Goal: Information Seeking & Learning: Learn about a topic

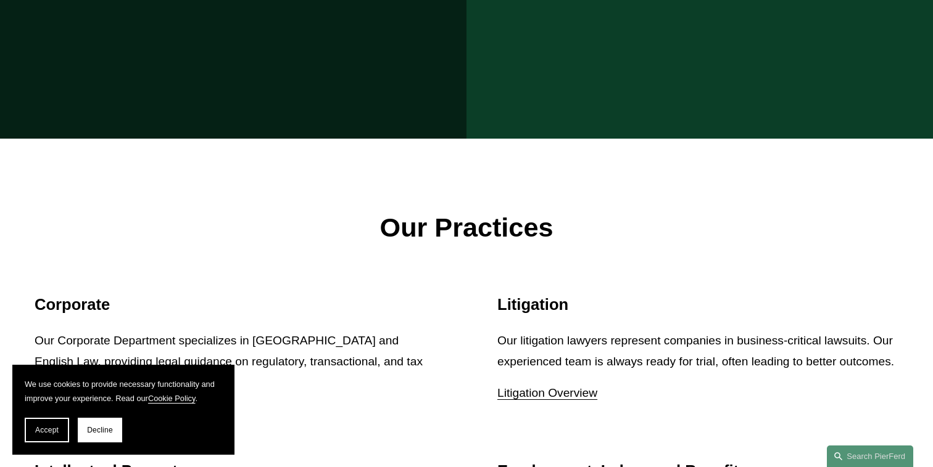
scroll to position [1473, 0]
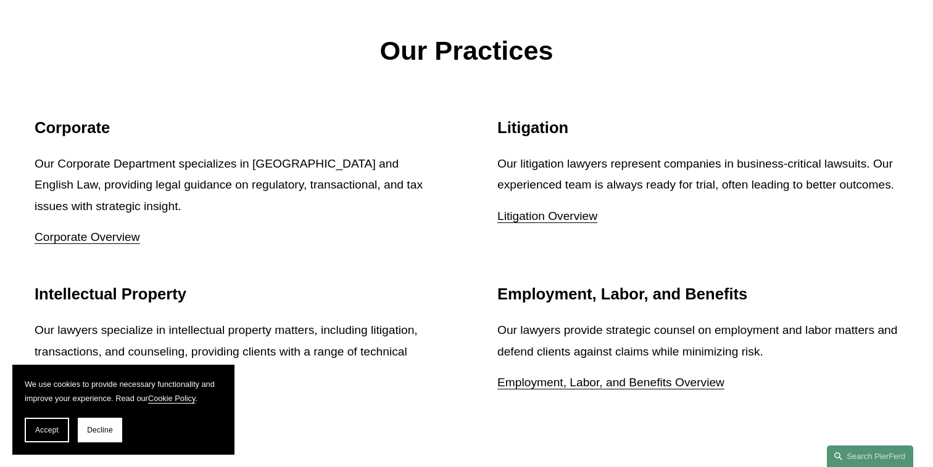
click at [651, 131] on div "Litigation Our litigation lawyers represent companies in business-critical laws…" at bounding box center [697, 172] width 401 height 109
click at [616, 169] on p "Our litigation lawyers represent companies in business-critical lawsuits. Our e…" at bounding box center [697, 175] width 401 height 43
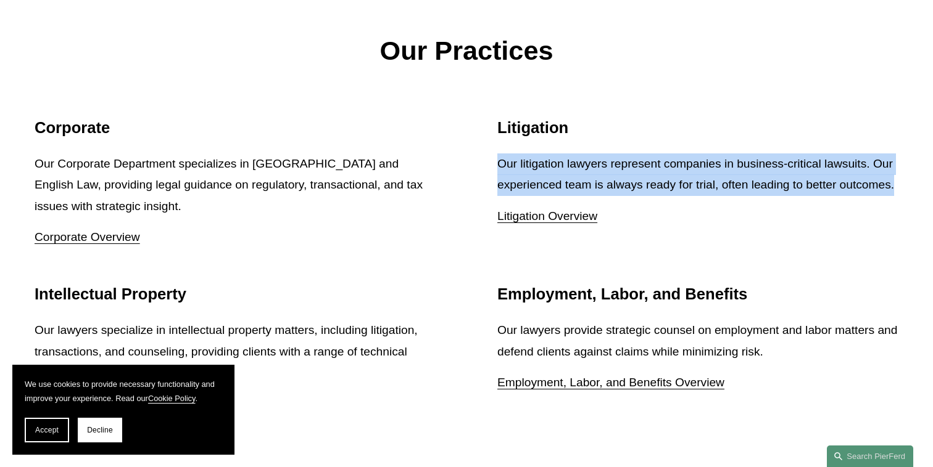
click at [616, 169] on p "Our litigation lawyers represent companies in business-critical lawsuits. Our e…" at bounding box center [697, 175] width 401 height 43
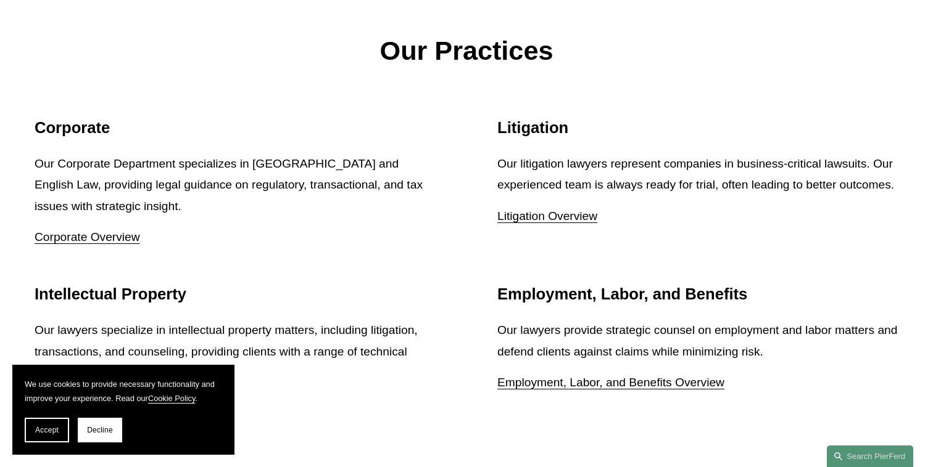
click at [314, 154] on p "Our Corporate Department specializes in [GEOGRAPHIC_DATA] and English Law, prov…" at bounding box center [235, 186] width 401 height 64
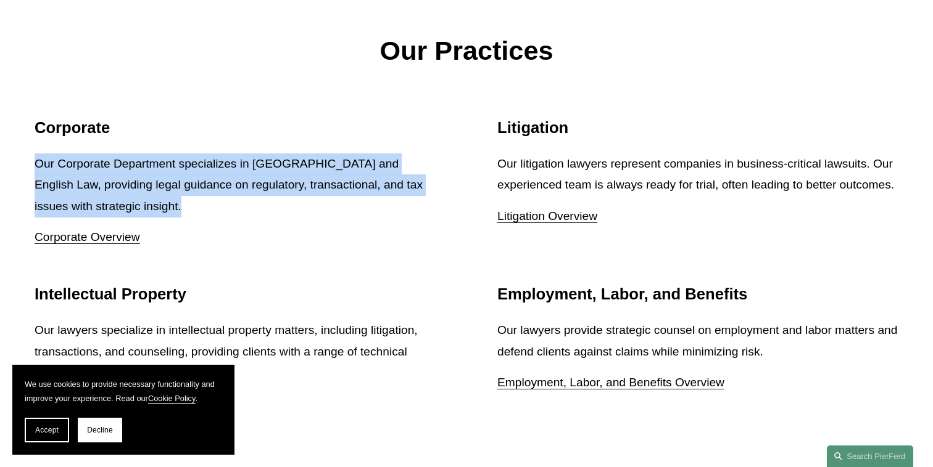
click at [314, 154] on p "Our Corporate Department specializes in [GEOGRAPHIC_DATA] and English Law, prov…" at bounding box center [235, 186] width 401 height 64
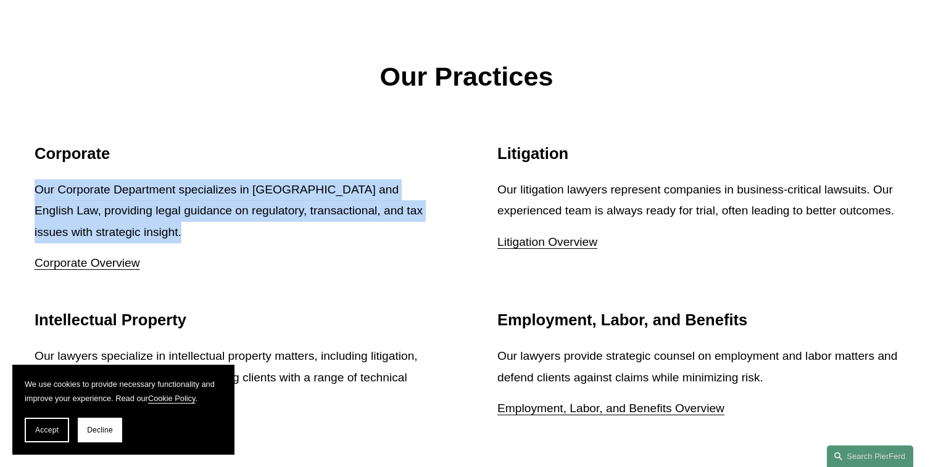
scroll to position [1406, 0]
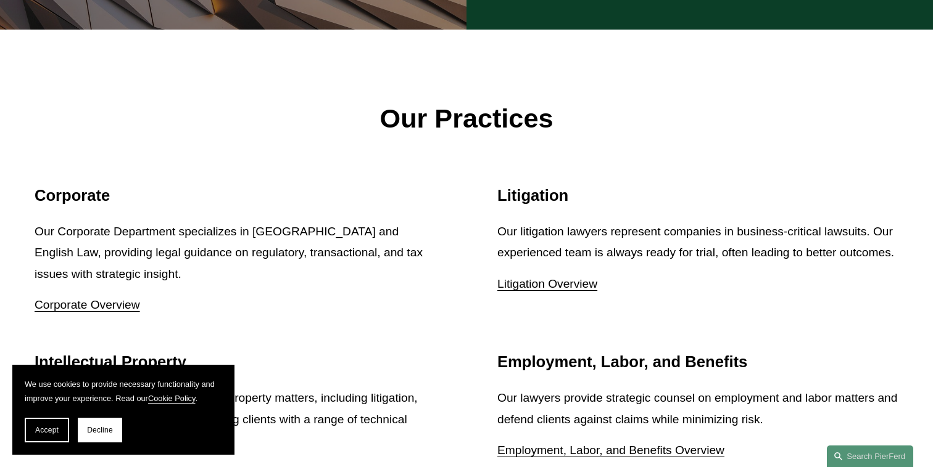
click at [523, 250] on p "Our litigation lawyers represent companies in business-critical lawsuits. Our e…" at bounding box center [697, 242] width 401 height 43
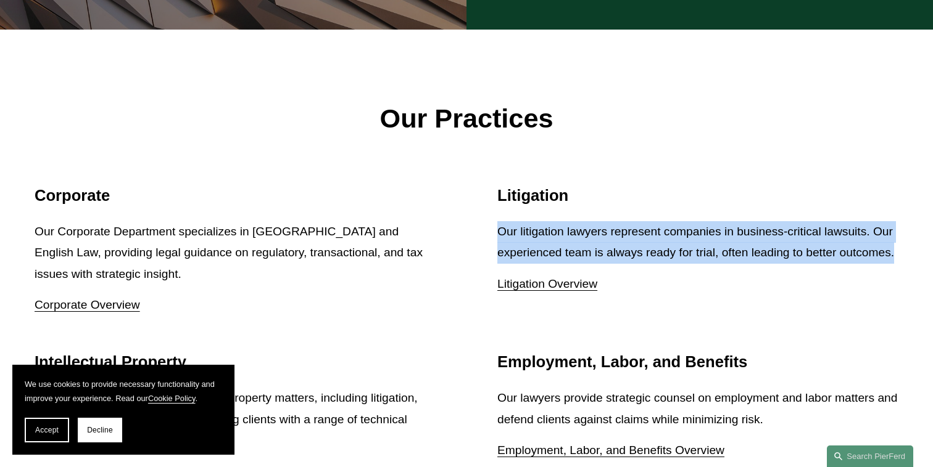
click at [523, 250] on p "Our litigation lawyers represent companies in business-critical lawsuits. Our e…" at bounding box center [697, 242] width 401 height 43
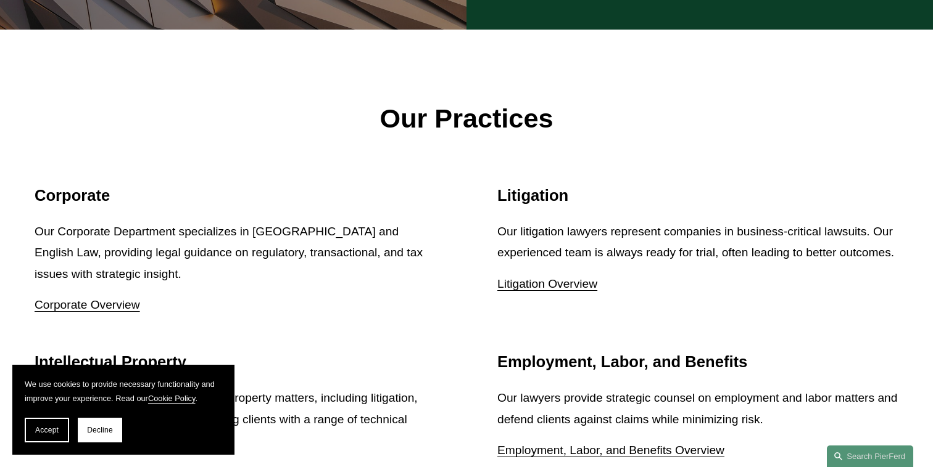
click at [528, 262] on p "Our litigation lawyers represent companies in business-critical lawsuits. Our e…" at bounding box center [697, 242] width 401 height 43
click at [529, 262] on p "Our litigation lawyers represent companies in business-critical lawsuits. Our e…" at bounding box center [697, 242] width 401 height 43
click at [56, 258] on p "Our Corporate Department specializes in [GEOGRAPHIC_DATA] and English Law, prov…" at bounding box center [235, 253] width 401 height 64
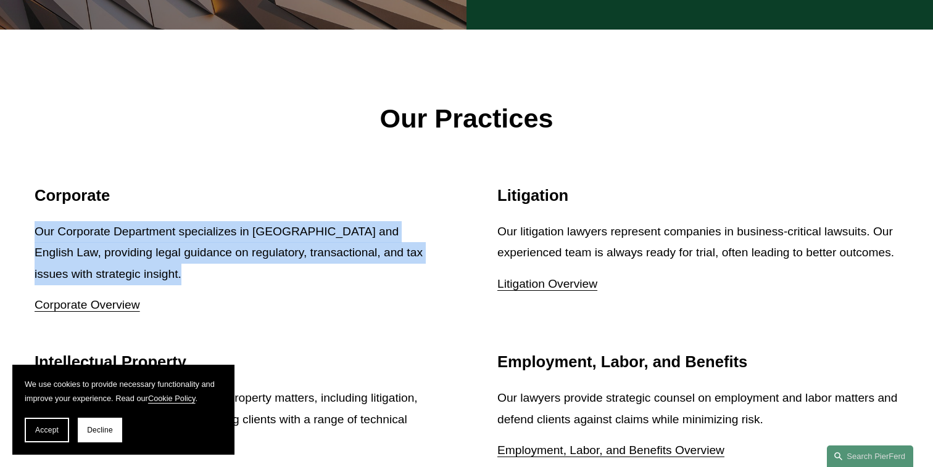
click at [56, 258] on p "Our Corporate Department specializes in [GEOGRAPHIC_DATA] and English Law, prov…" at bounding box center [235, 253] width 401 height 64
click at [56, 246] on p "Our Corporate Department specializes in [GEOGRAPHIC_DATA] and English Law, prov…" at bounding box center [235, 253] width 401 height 64
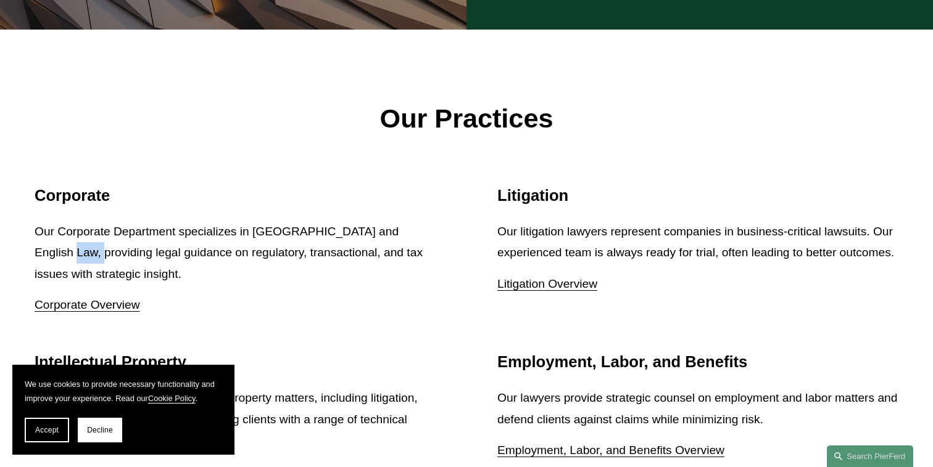
click at [56, 246] on p "Our Corporate Department specializes in [GEOGRAPHIC_DATA] and English Law, prov…" at bounding box center [235, 253] width 401 height 64
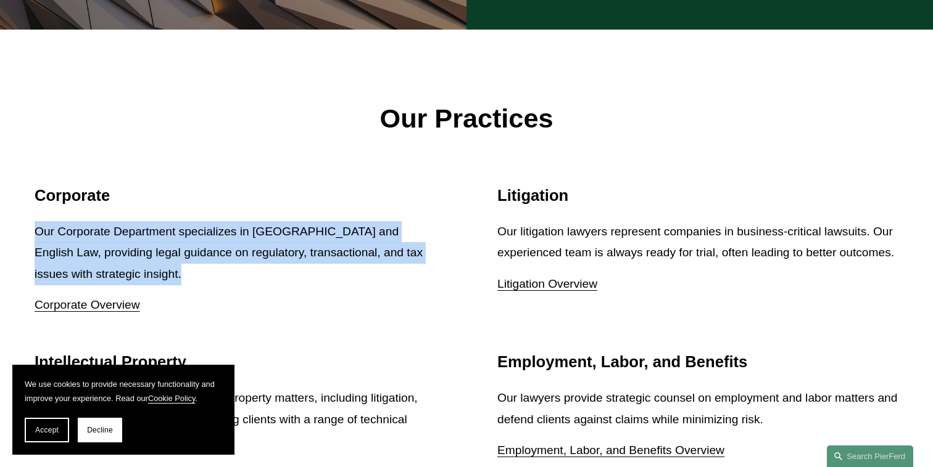
click at [56, 246] on p "Our Corporate Department specializes in [GEOGRAPHIC_DATA] and English Law, prov…" at bounding box center [235, 253] width 401 height 64
click at [95, 246] on p "Our Corporate Department specializes in [GEOGRAPHIC_DATA] and English Law, prov…" at bounding box center [235, 253] width 401 height 64
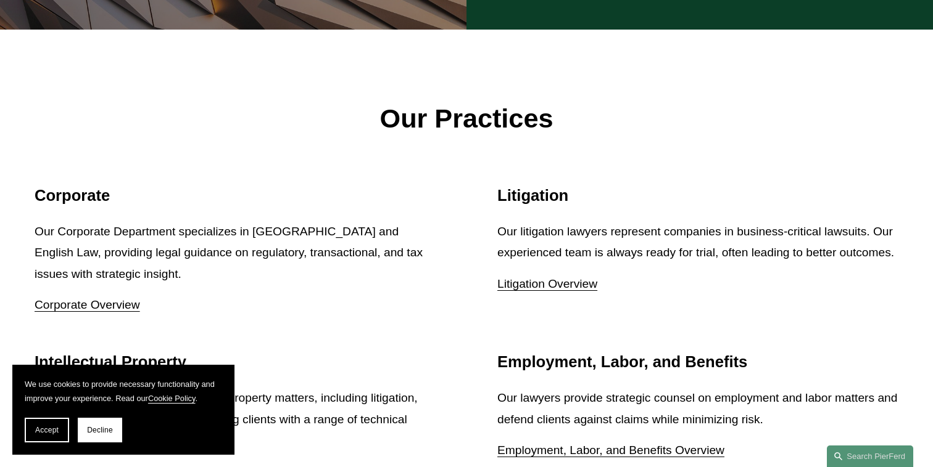
click at [36, 221] on p "Our Corporate Department specializes in [GEOGRAPHIC_DATA] and English Law, prov…" at bounding box center [235, 253] width 401 height 64
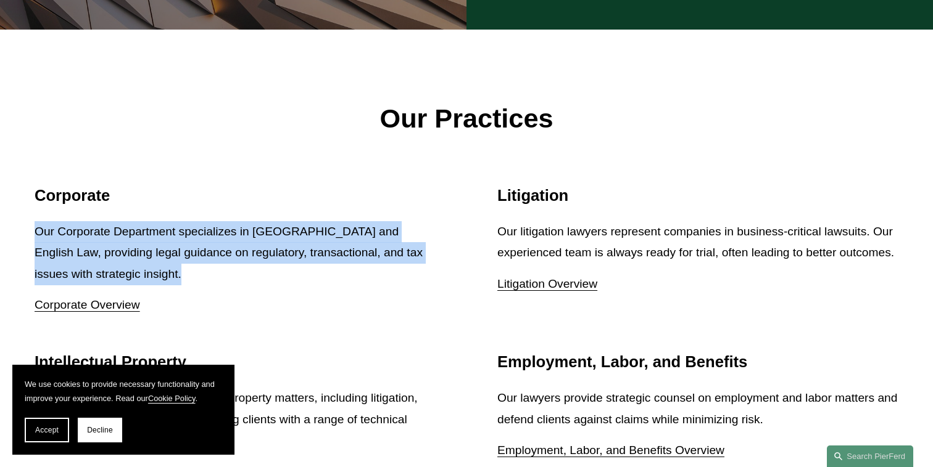
click at [36, 221] on p "Our Corporate Department specializes in [GEOGRAPHIC_DATA] and English Law, prov…" at bounding box center [235, 253] width 401 height 64
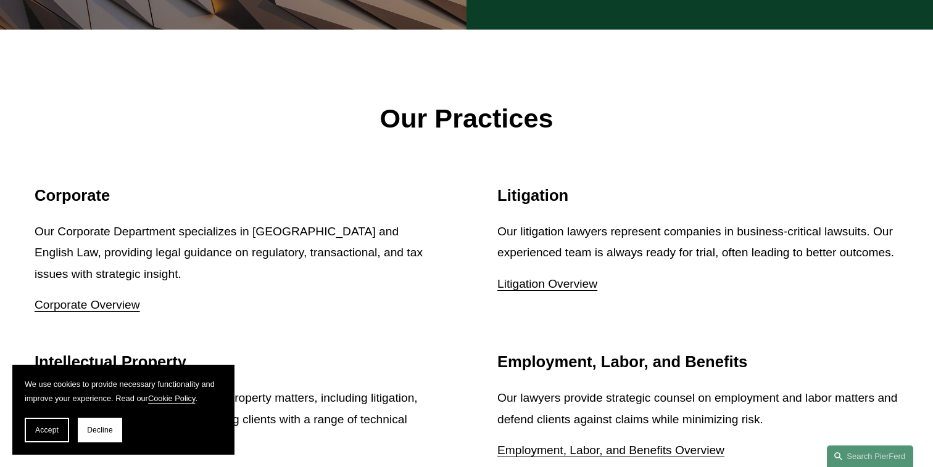
click at [70, 224] on p "Our Corporate Department specializes in [GEOGRAPHIC_DATA] and English Law, prov…" at bounding box center [235, 253] width 401 height 64
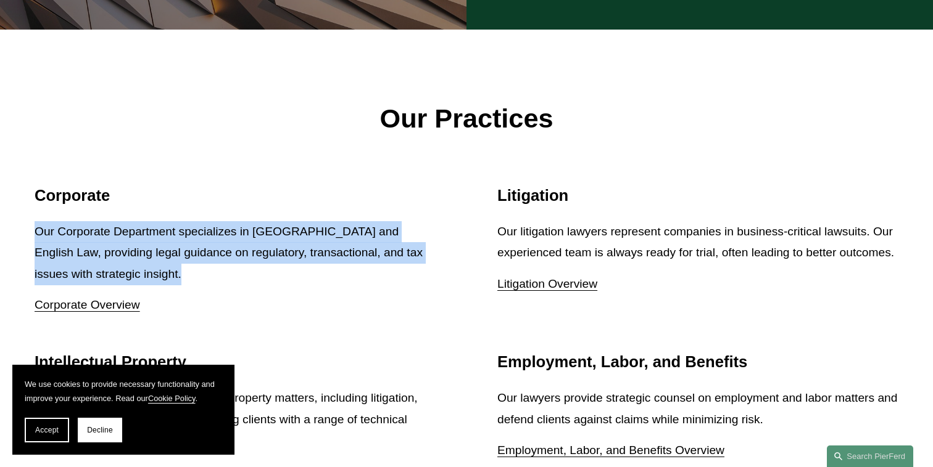
click at [70, 224] on p "Our Corporate Department specializes in [GEOGRAPHIC_DATA] and English Law, prov…" at bounding box center [235, 253] width 401 height 64
click at [136, 224] on p "Our Corporate Department specializes in [GEOGRAPHIC_DATA] and English Law, prov…" at bounding box center [235, 253] width 401 height 64
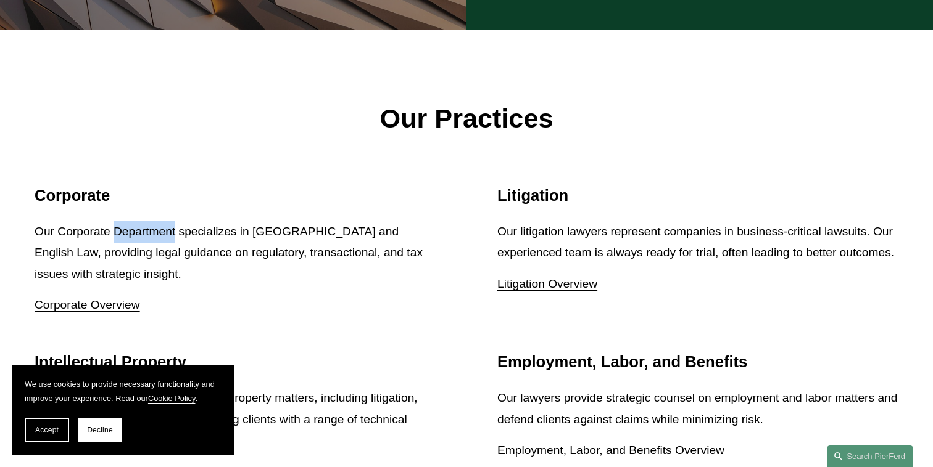
click at [136, 224] on p "Our Corporate Department specializes in [GEOGRAPHIC_DATA] and English Law, prov…" at bounding box center [235, 253] width 401 height 64
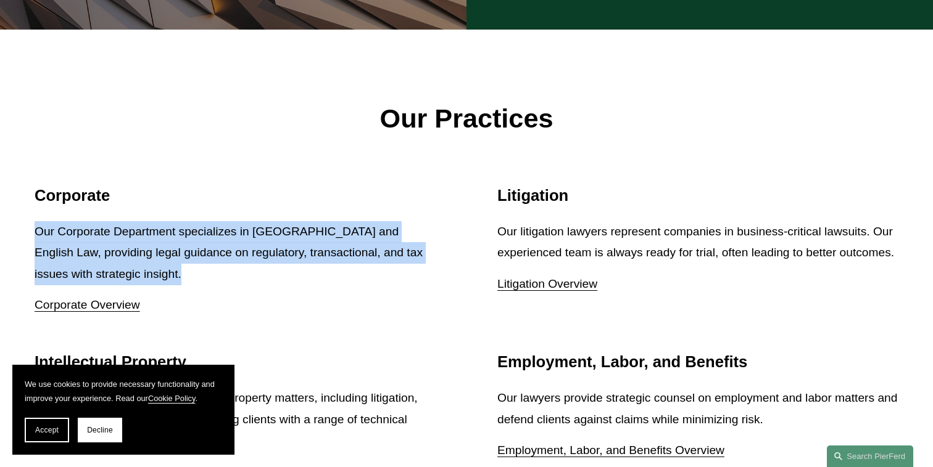
click at [136, 224] on p "Our Corporate Department specializes in [GEOGRAPHIC_DATA] and English Law, prov…" at bounding box center [235, 253] width 401 height 64
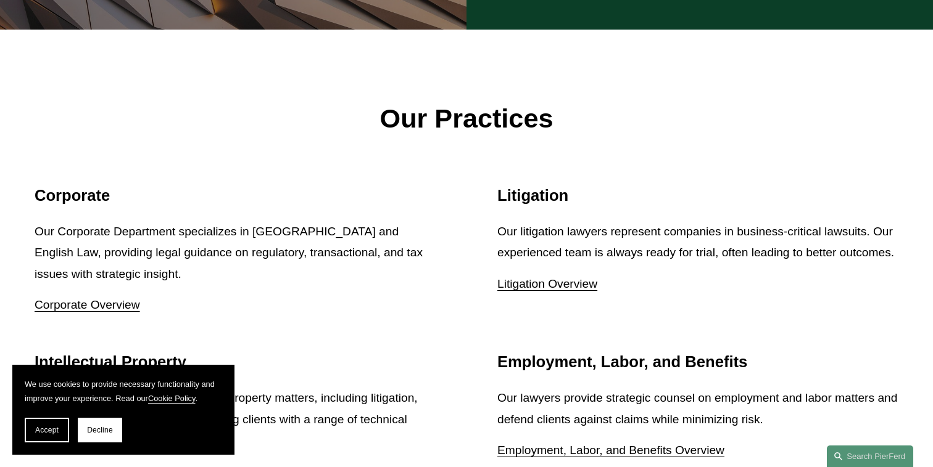
click at [220, 231] on p "Our Corporate Department specializes in [GEOGRAPHIC_DATA] and English Law, prov…" at bounding box center [235, 253] width 401 height 64
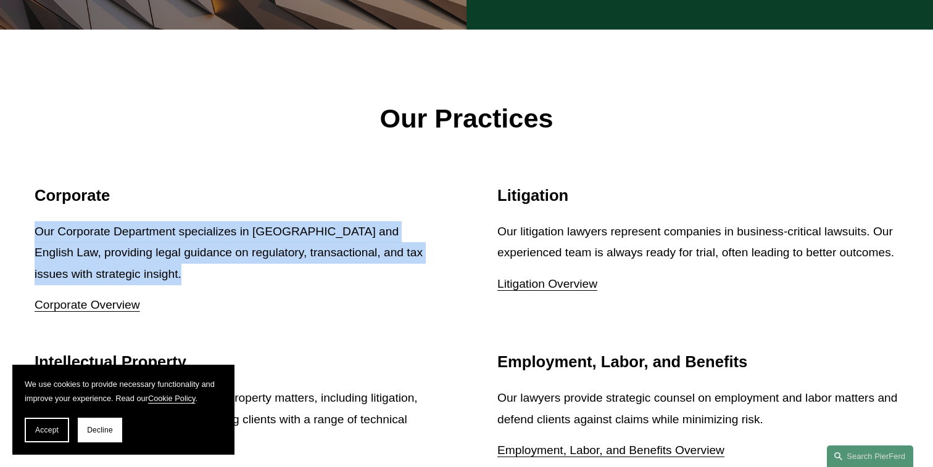
click at [220, 231] on p "Our Corporate Department specializes in [GEOGRAPHIC_DATA] and English Law, prov…" at bounding box center [235, 253] width 401 height 64
click at [241, 231] on p "Our Corporate Department specializes in [GEOGRAPHIC_DATA] and English Law, prov…" at bounding box center [235, 253] width 401 height 64
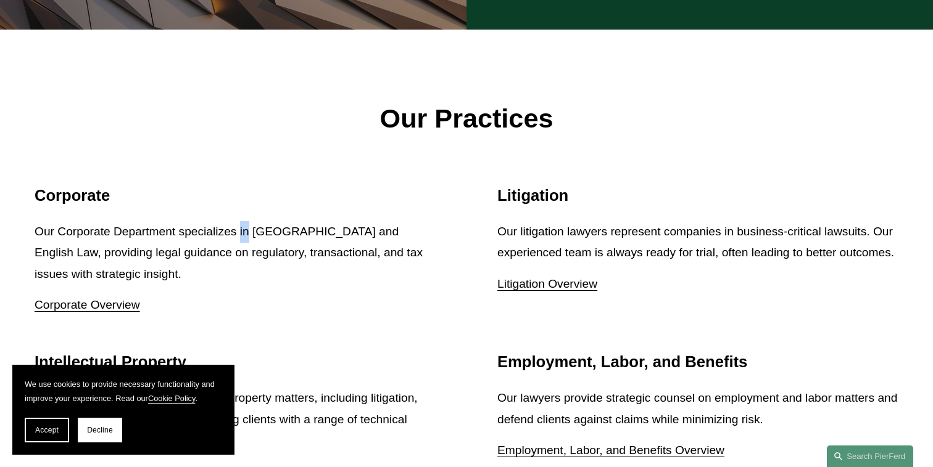
click at [241, 231] on p "Our Corporate Department specializes in [GEOGRAPHIC_DATA] and English Law, prov…" at bounding box center [235, 253] width 401 height 64
click at [242, 224] on p "Our Corporate Department specializes in [GEOGRAPHIC_DATA] and English Law, prov…" at bounding box center [235, 253] width 401 height 64
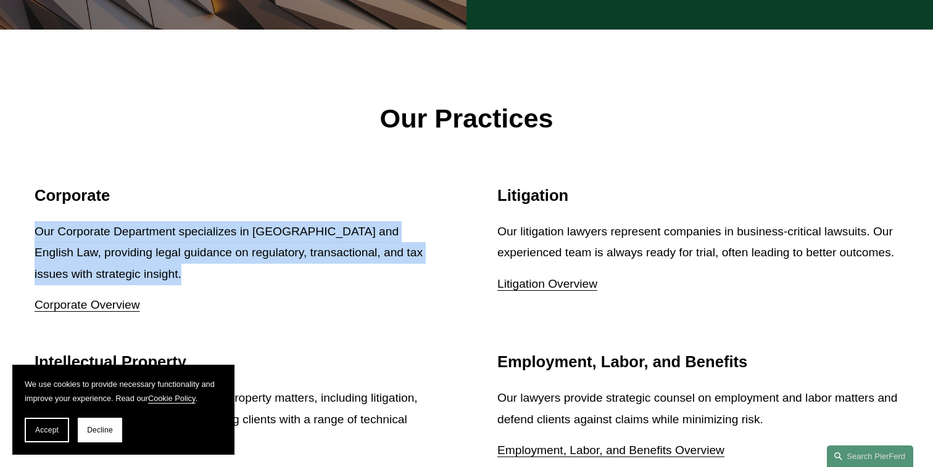
click at [242, 224] on p "Our Corporate Department specializes in [GEOGRAPHIC_DATA] and English Law, prov…" at bounding box center [235, 253] width 401 height 64
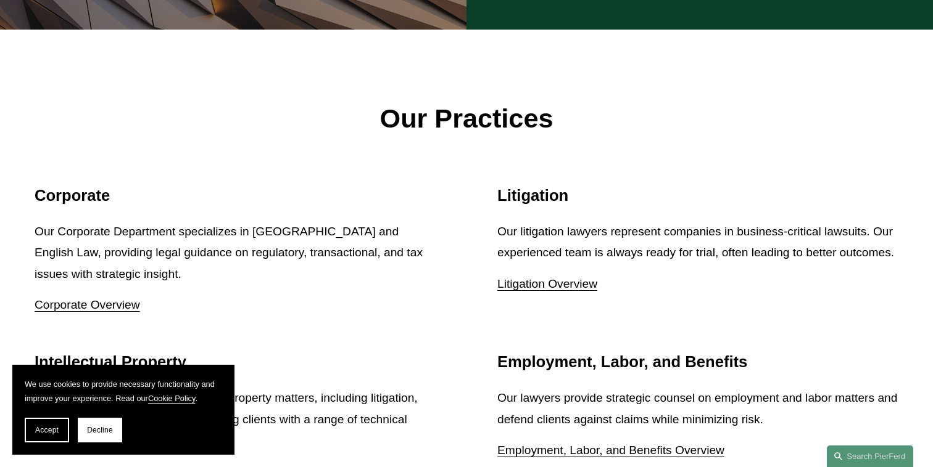
click at [265, 225] on p "Our Corporate Department specializes in [GEOGRAPHIC_DATA] and English Law, prov…" at bounding box center [235, 253] width 401 height 64
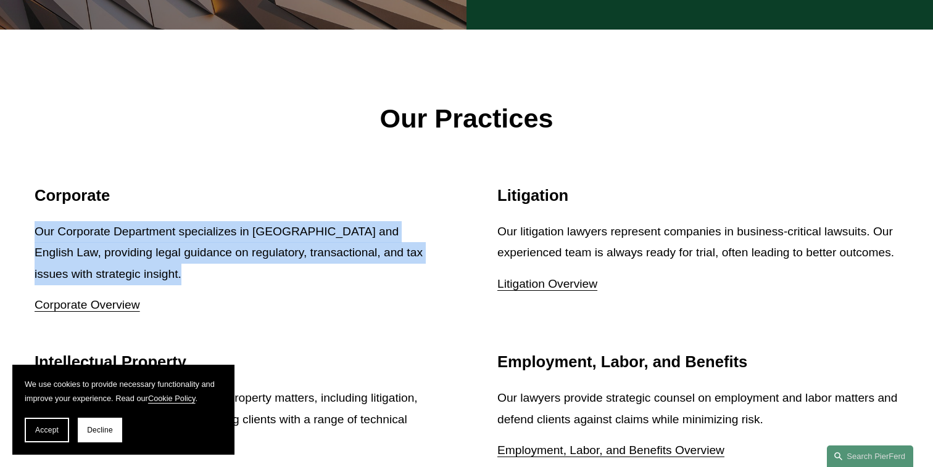
drag, startPoint x: 265, startPoint y: 225, endPoint x: 301, endPoint y: 225, distance: 35.8
click at [301, 225] on p "Our Corporate Department specializes in [GEOGRAPHIC_DATA] and English Law, prov…" at bounding box center [235, 253] width 401 height 64
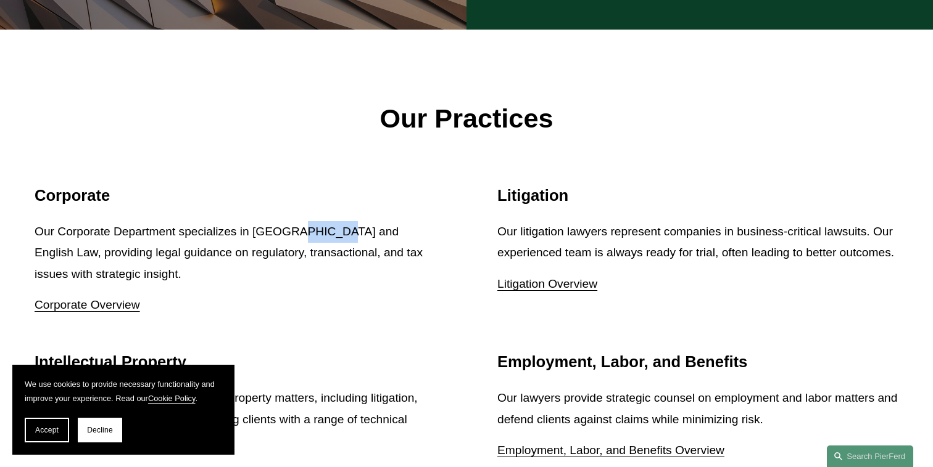
click at [301, 225] on p "Our Corporate Department specializes in [GEOGRAPHIC_DATA] and English Law, prov…" at bounding box center [235, 253] width 401 height 64
click at [305, 225] on p "Our Corporate Department specializes in [GEOGRAPHIC_DATA] and English Law, prov…" at bounding box center [235, 253] width 401 height 64
click at [342, 225] on p "Our Corporate Department specializes in [GEOGRAPHIC_DATA] and English Law, prov…" at bounding box center [235, 253] width 401 height 64
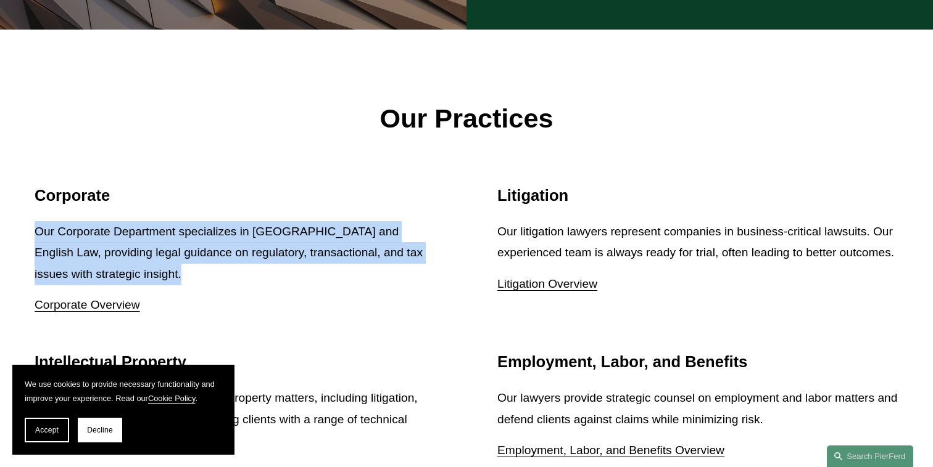
click at [342, 225] on p "Our Corporate Department specializes in [GEOGRAPHIC_DATA] and English Law, prov…" at bounding box center [235, 253] width 401 height 64
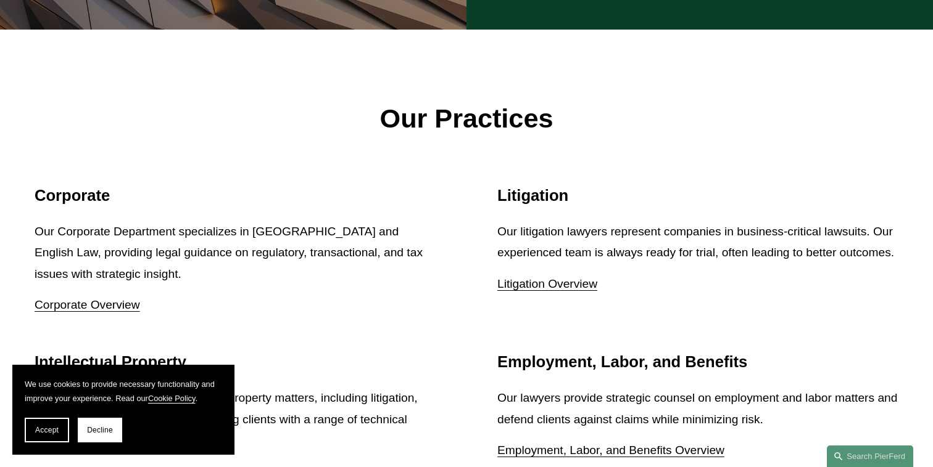
click at [374, 227] on p "Our Corporate Department specializes in [GEOGRAPHIC_DATA] and English Law, prov…" at bounding box center [235, 253] width 401 height 64
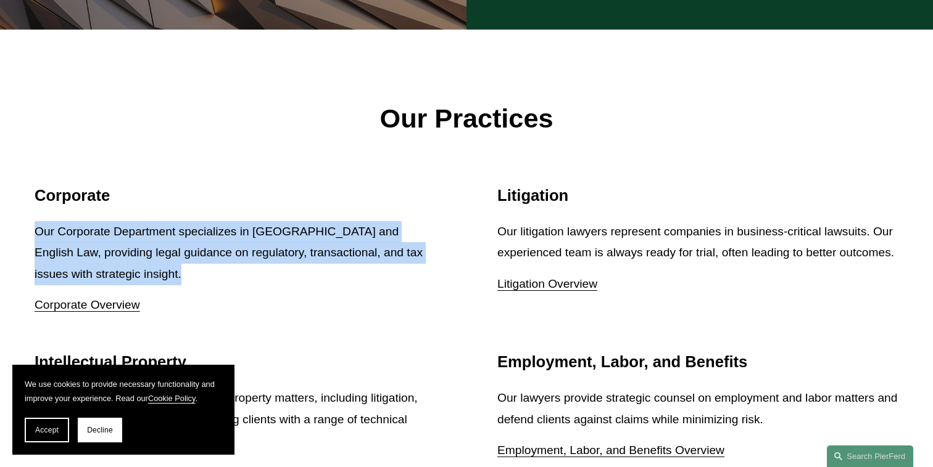
click at [374, 227] on p "Our Corporate Department specializes in [GEOGRAPHIC_DATA] and English Law, prov…" at bounding box center [235, 253] width 401 height 64
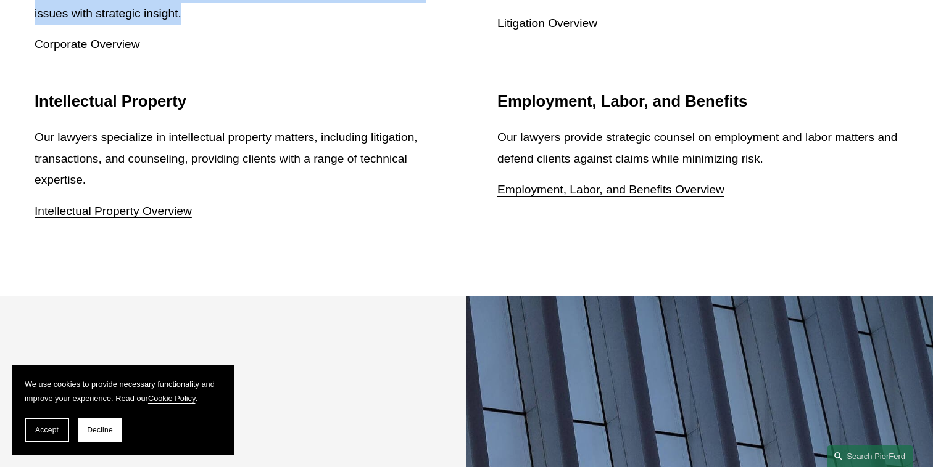
scroll to position [1659, 0]
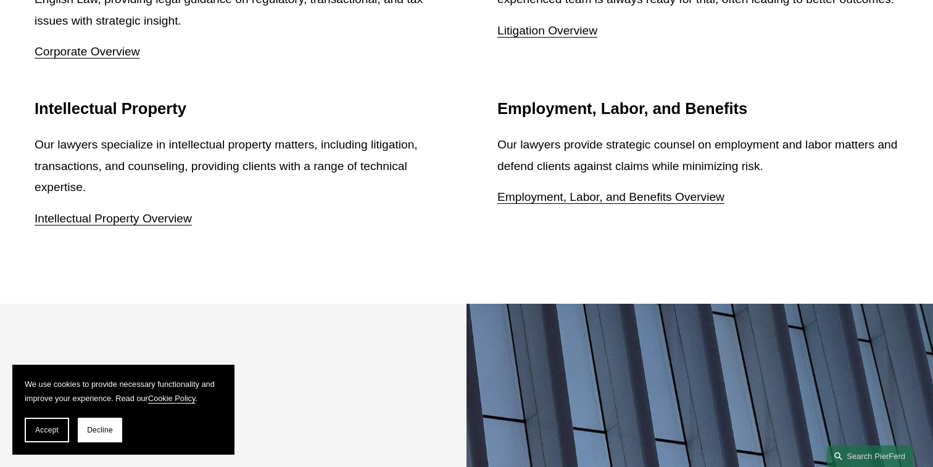
click at [747, 158] on p "Our lawyers provide strategic counsel on employment and labor matters and defen…" at bounding box center [697, 155] width 401 height 43
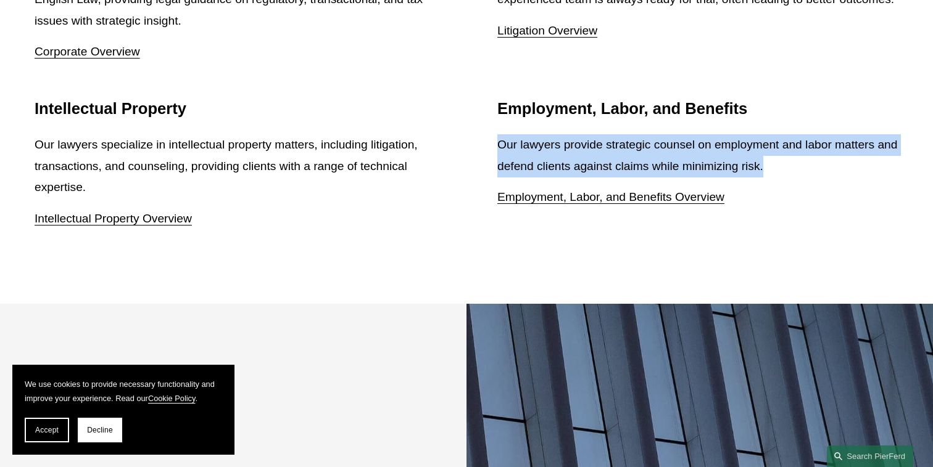
click at [747, 158] on p "Our lawyers provide strategic counsel on employment and labor matters and defen…" at bounding box center [697, 155] width 401 height 43
click at [757, 158] on p "Our lawyers provide strategic counsel on employment and labor matters and defen…" at bounding box center [697, 155] width 401 height 43
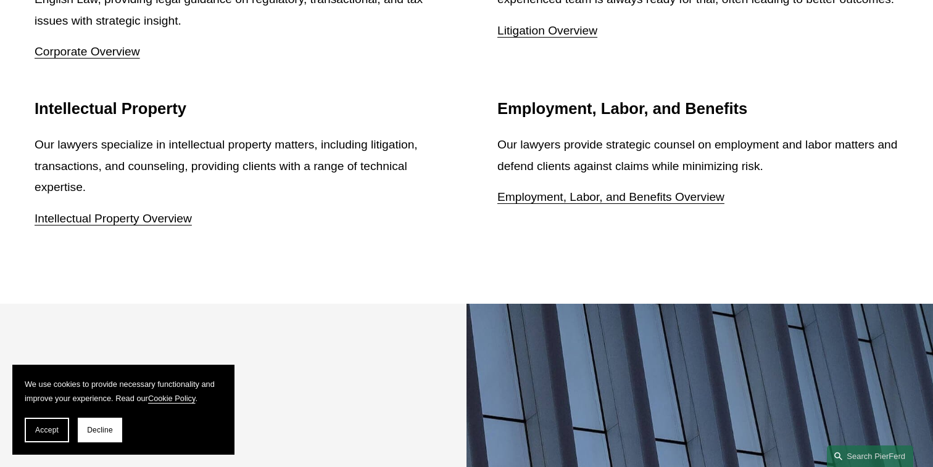
click at [767, 158] on p "Our lawyers provide strategic counsel on employment and labor matters and defen…" at bounding box center [697, 155] width 401 height 43
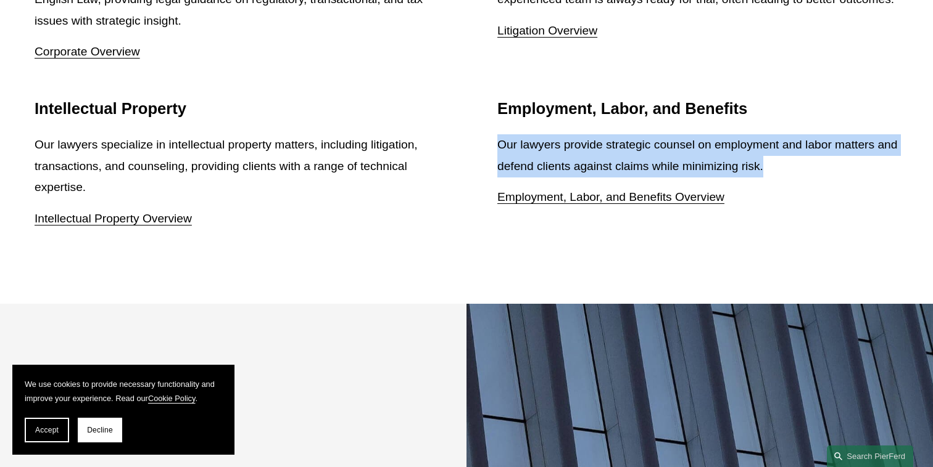
click at [767, 158] on p "Our lawyers provide strategic counsel on employment and labor matters and defen…" at bounding box center [697, 155] width 401 height 43
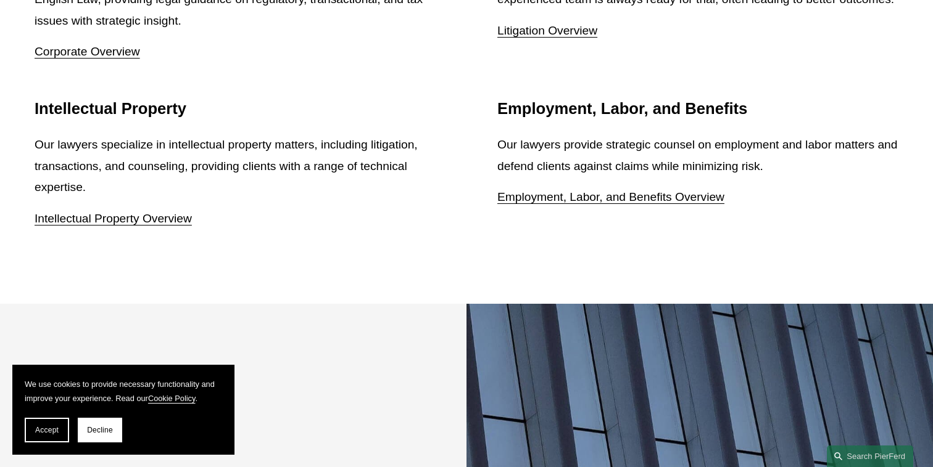
click at [504, 134] on p "Our lawyers provide strategic counsel on employment and labor matters and defen…" at bounding box center [697, 155] width 401 height 43
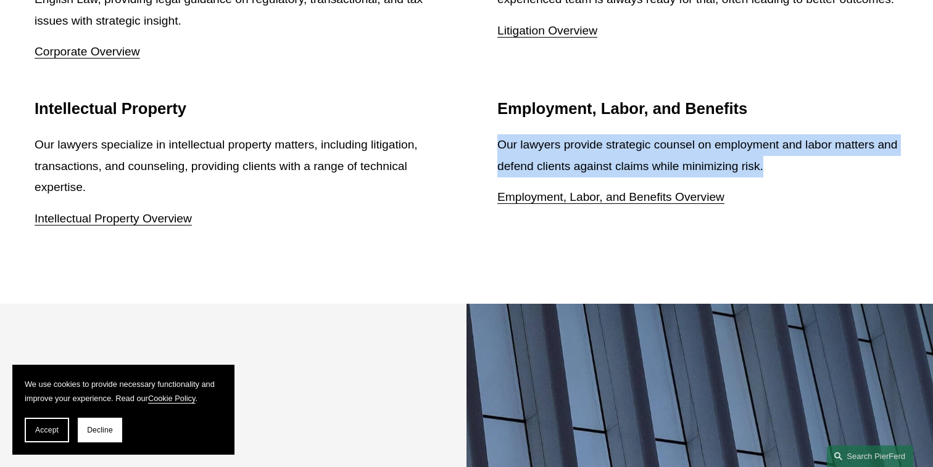
click at [504, 134] on p "Our lawyers provide strategic counsel on employment and labor matters and defen…" at bounding box center [697, 155] width 401 height 43
click at [532, 134] on p "Our lawyers provide strategic counsel on employment and labor matters and defen…" at bounding box center [697, 155] width 401 height 43
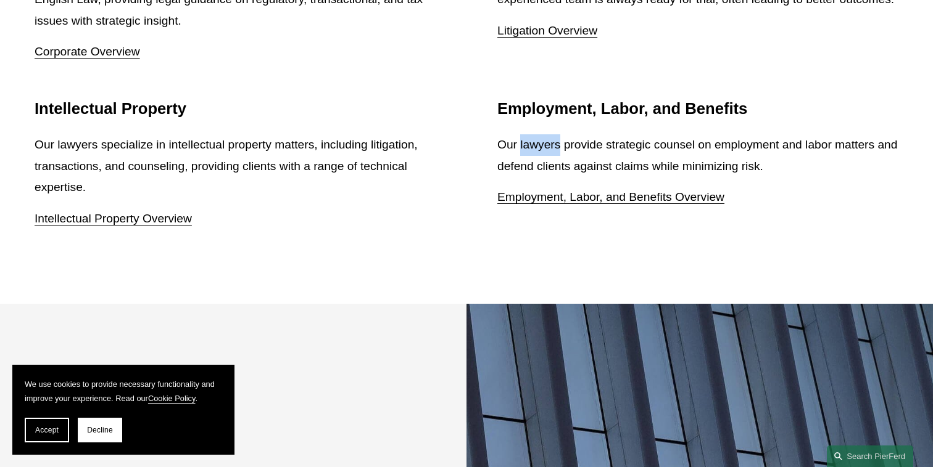
click at [532, 134] on p "Our lawyers provide strategic counsel on employment and labor matters and defen…" at bounding box center [697, 155] width 401 height 43
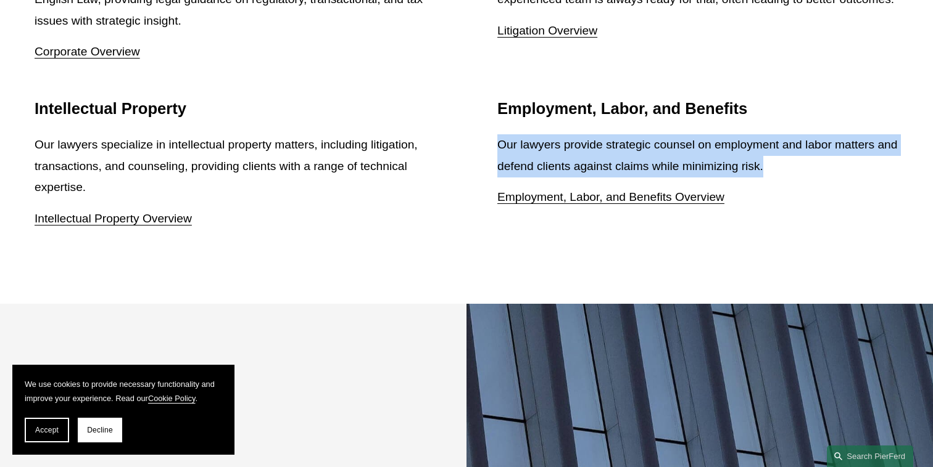
click at [532, 134] on p "Our lawyers provide strategic counsel on employment and labor matters and defen…" at bounding box center [697, 155] width 401 height 43
click at [575, 141] on p "Our lawyers provide strategic counsel on employment and labor matters and defen…" at bounding box center [697, 155] width 401 height 43
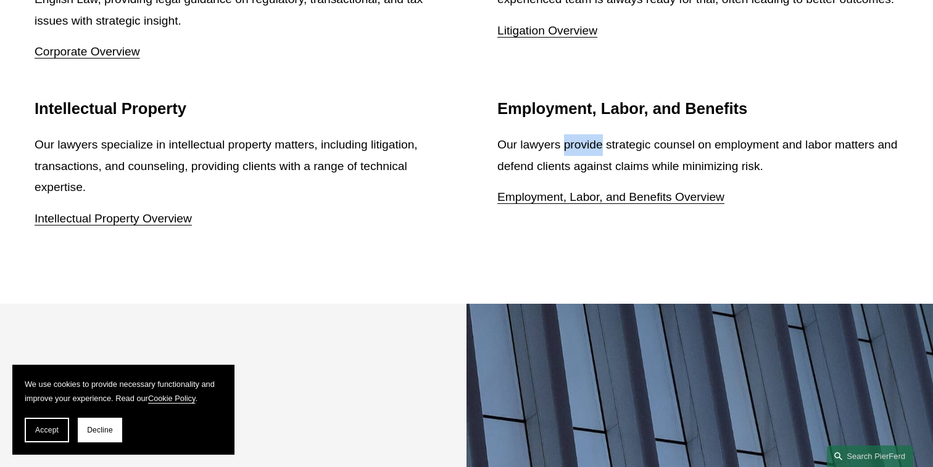
click at [575, 141] on p "Our lawyers provide strategic counsel on employment and labor matters and defen…" at bounding box center [697, 155] width 401 height 43
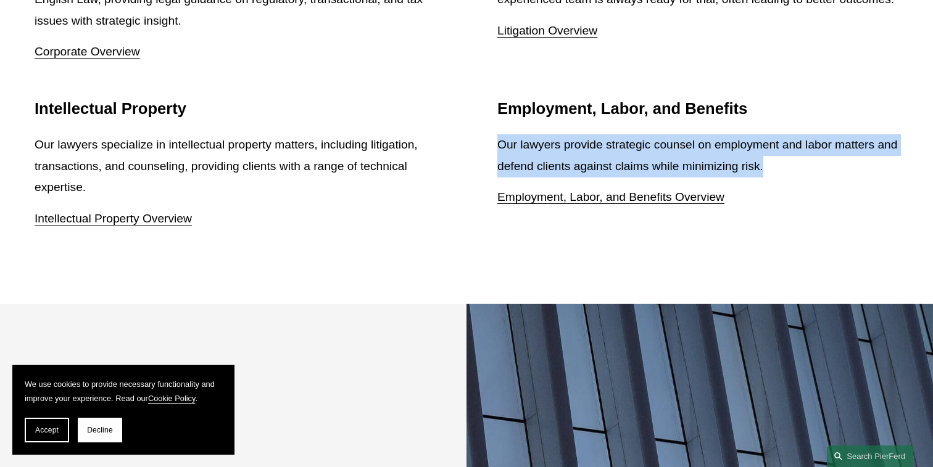
click at [575, 141] on p "Our lawyers provide strategic counsel on employment and labor matters and defen…" at bounding box center [697, 155] width 401 height 43
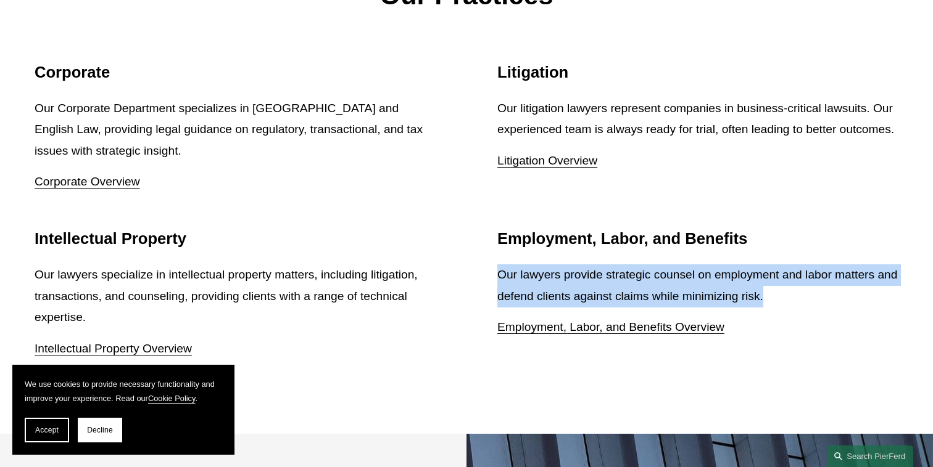
scroll to position [1523, 0]
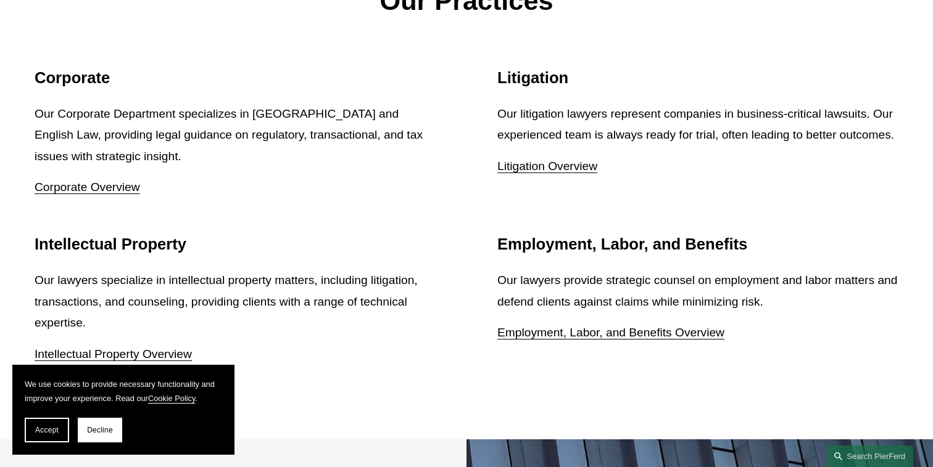
click at [527, 128] on p "Our litigation lawyers represent companies in business-critical lawsuits. Our e…" at bounding box center [697, 125] width 401 height 43
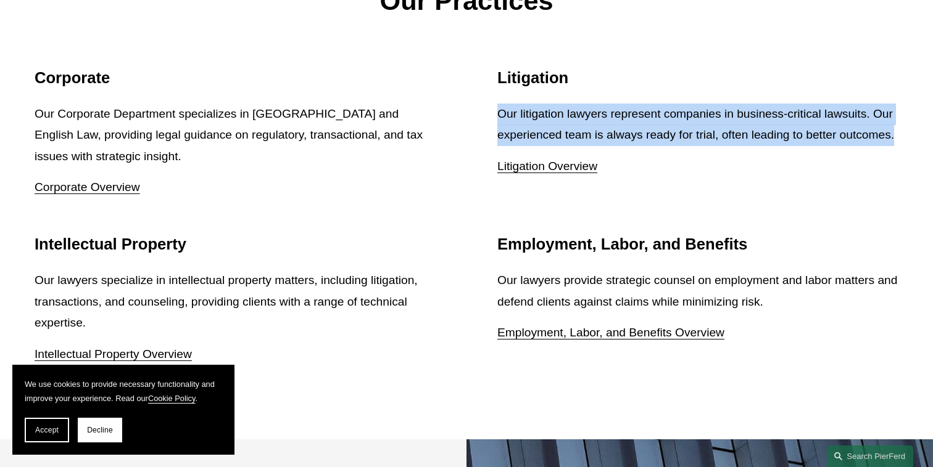
click at [527, 128] on p "Our litigation lawyers represent companies in business-critical lawsuits. Our e…" at bounding box center [697, 125] width 401 height 43
click at [527, 142] on p "Our litigation lawyers represent companies in business-critical lawsuits. Our e…" at bounding box center [697, 125] width 401 height 43
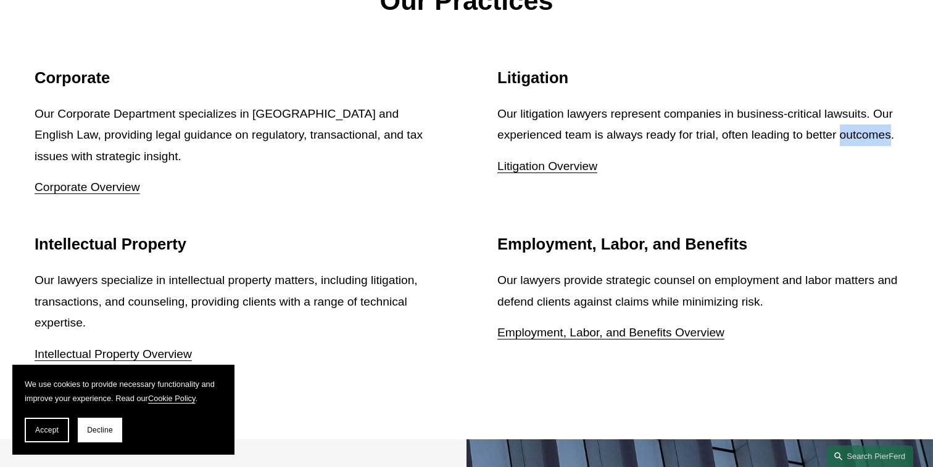
click at [527, 142] on p "Our litigation lawyers represent companies in business-critical lawsuits. Our e…" at bounding box center [697, 125] width 401 height 43
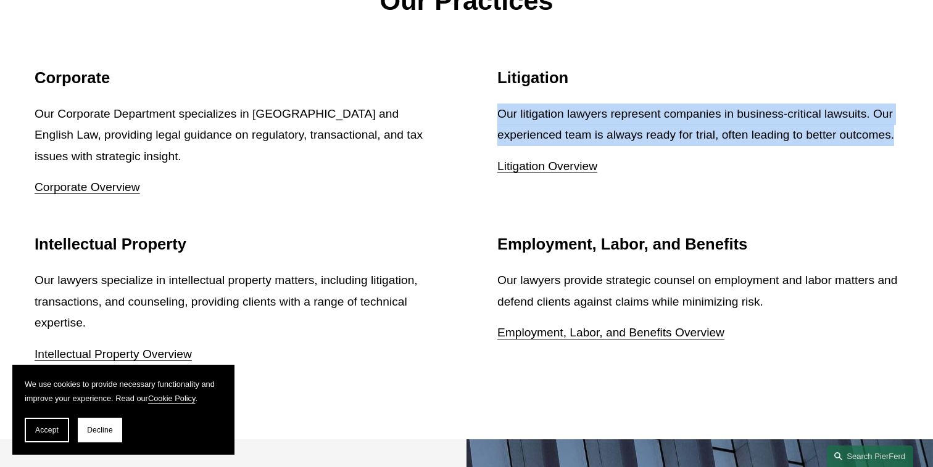
click at [527, 142] on p "Our litigation lawyers represent companies in business-critical lawsuits. Our e…" at bounding box center [697, 125] width 401 height 43
click at [577, 127] on p "Our litigation lawyers represent companies in business-critical lawsuits. Our e…" at bounding box center [697, 125] width 401 height 43
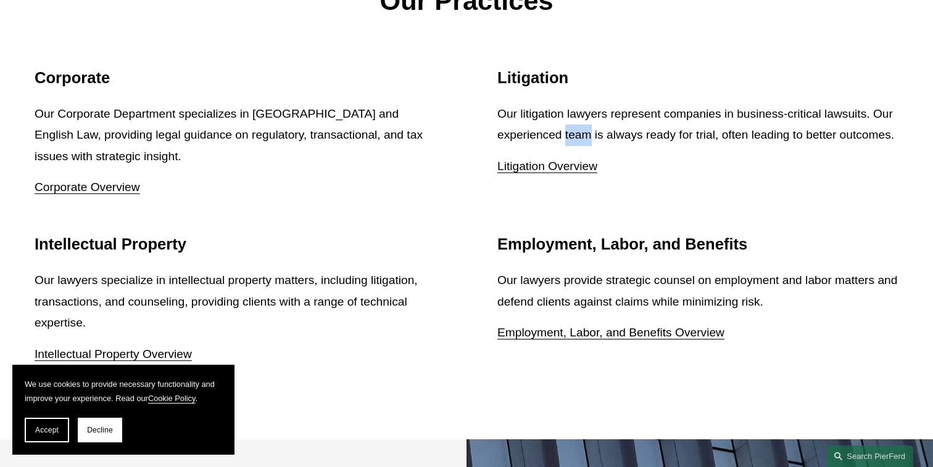
click at [577, 127] on p "Our litigation lawyers represent companies in business-critical lawsuits. Our e…" at bounding box center [697, 125] width 401 height 43
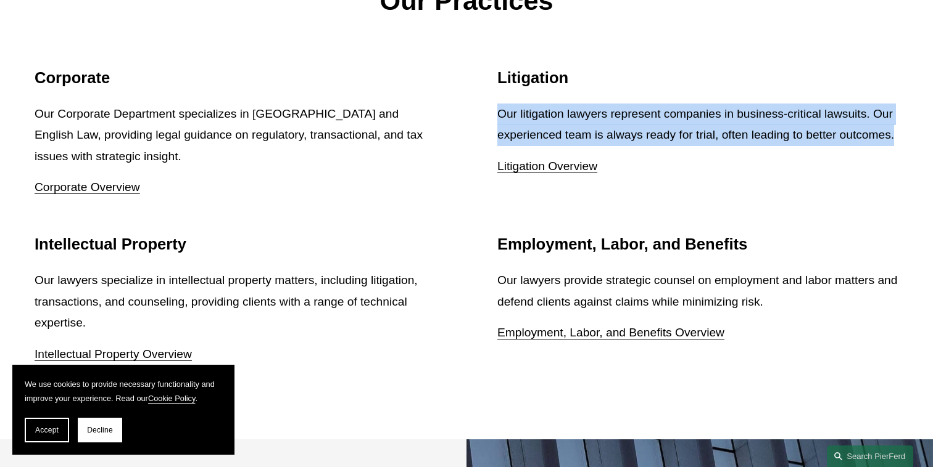
click at [577, 127] on p "Our litigation lawyers represent companies in business-critical lawsuits. Our e…" at bounding box center [697, 125] width 401 height 43
click at [623, 104] on p "Our litigation lawyers represent companies in business-critical lawsuits. Our e…" at bounding box center [697, 125] width 401 height 43
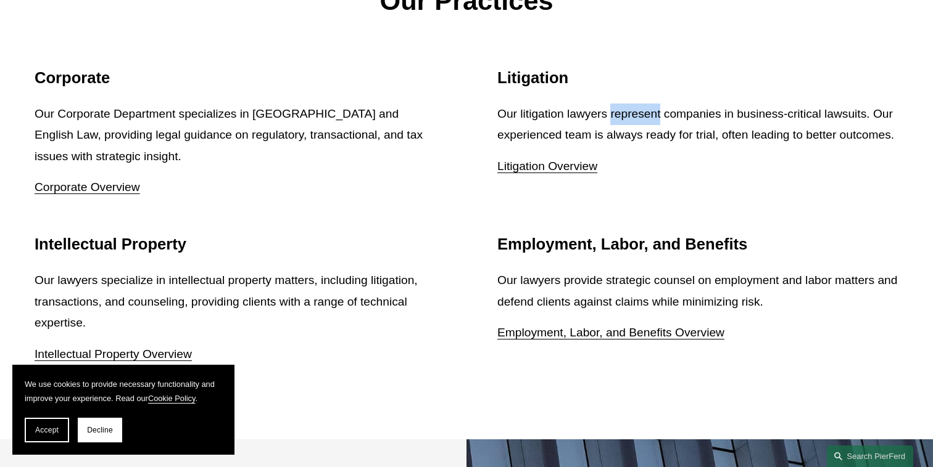
click at [623, 104] on p "Our litigation lawyers represent companies in business-critical lawsuits. Our e…" at bounding box center [697, 125] width 401 height 43
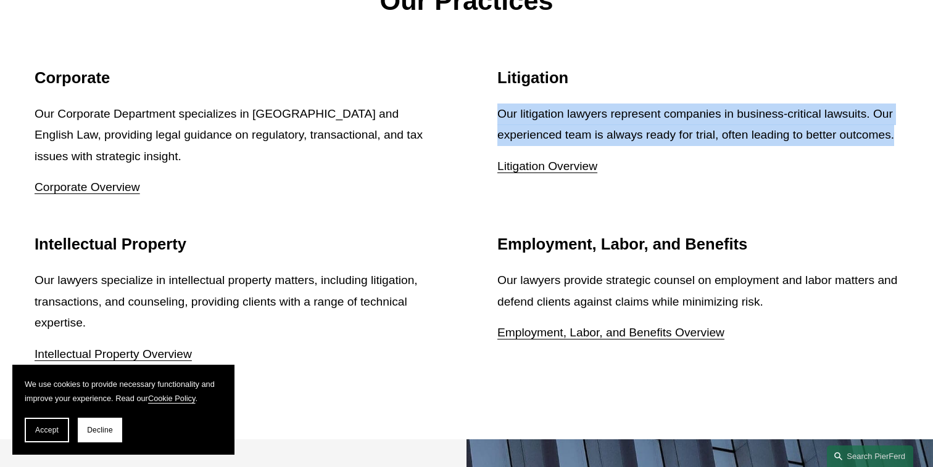
click at [623, 104] on p "Our litigation lawyers represent companies in business-critical lawsuits. Our e…" at bounding box center [697, 125] width 401 height 43
click at [594, 104] on p "Our litigation lawyers represent companies in business-critical lawsuits. Our e…" at bounding box center [697, 125] width 401 height 43
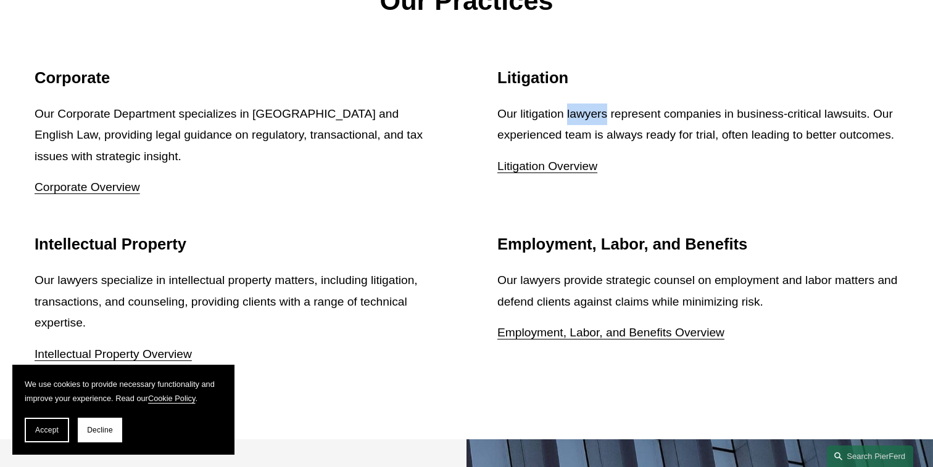
click at [594, 104] on p "Our litigation lawyers represent companies in business-critical lawsuits. Our e…" at bounding box center [697, 125] width 401 height 43
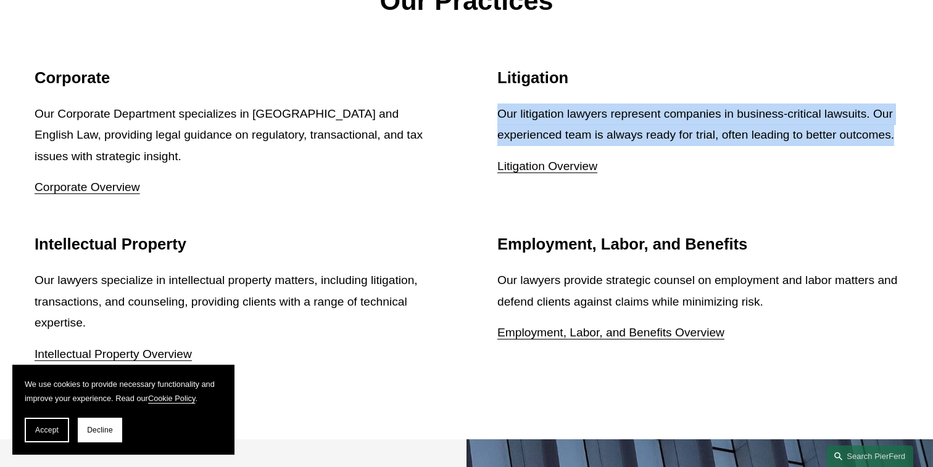
click at [594, 104] on p "Our litigation lawyers represent companies in business-critical lawsuits. Our e…" at bounding box center [697, 125] width 401 height 43
click at [525, 104] on p "Our litigation lawyers represent companies in business-critical lawsuits. Our e…" at bounding box center [697, 125] width 401 height 43
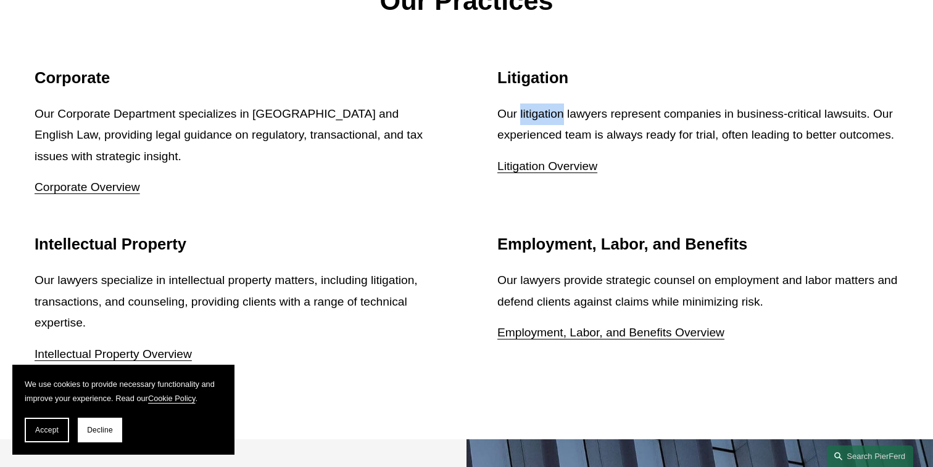
click at [525, 104] on p "Our litigation lawyers represent companies in business-critical lawsuits. Our e…" at bounding box center [697, 125] width 401 height 43
click at [523, 104] on p "Our litigation lawyers represent companies in business-critical lawsuits. Our e…" at bounding box center [697, 125] width 401 height 43
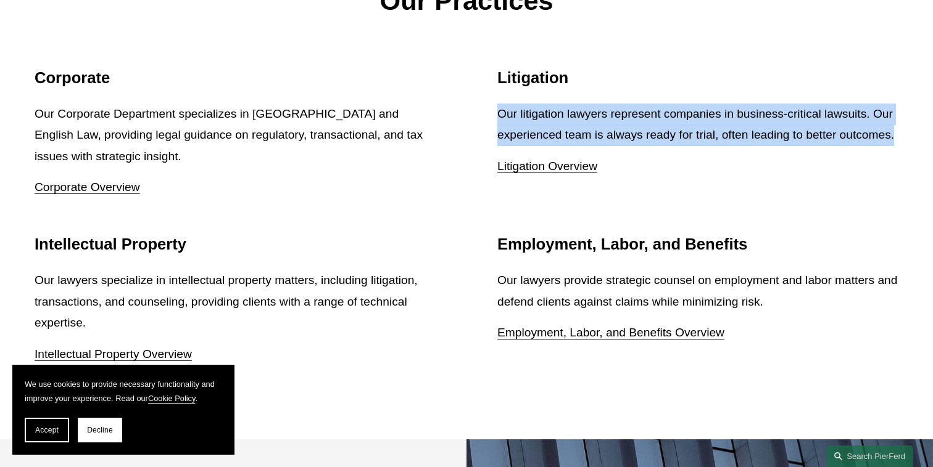
click at [523, 104] on p "Our litigation lawyers represent companies in business-critical lawsuits. Our e…" at bounding box center [697, 125] width 401 height 43
click at [510, 104] on p "Our litigation lawyers represent companies in business-critical lawsuits. Our e…" at bounding box center [697, 125] width 401 height 43
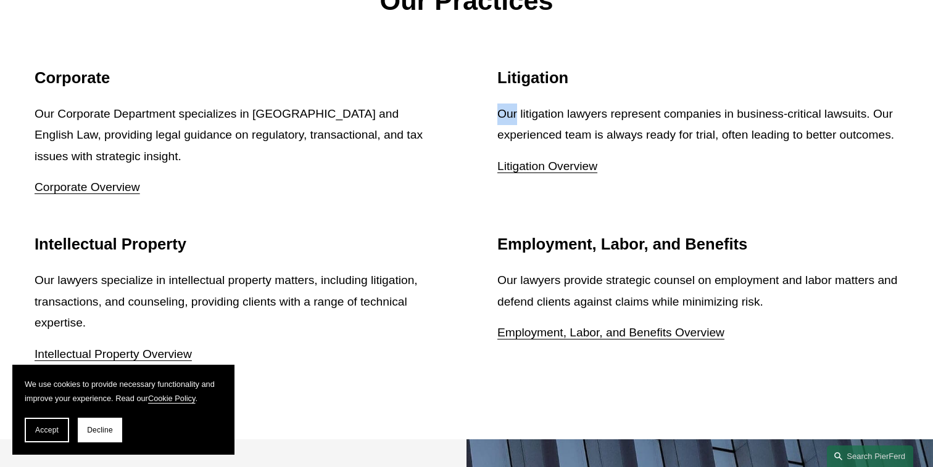
click at [510, 104] on p "Our litigation lawyers represent companies in business-critical lawsuits. Our e…" at bounding box center [697, 125] width 401 height 43
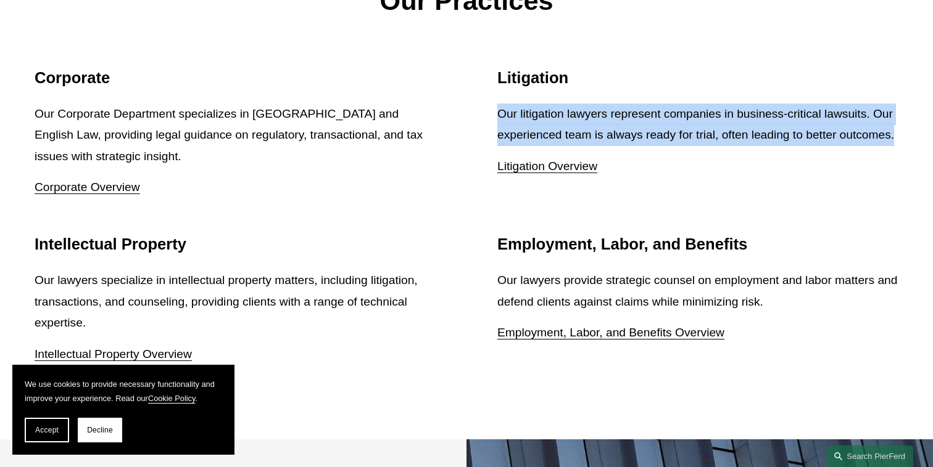
click at [510, 104] on p "Our litigation lawyers represent companies in business-critical lawsuits. Our e…" at bounding box center [697, 125] width 401 height 43
click at [511, 123] on p "Our litigation lawyers represent companies in business-critical lawsuits. Our e…" at bounding box center [697, 125] width 401 height 43
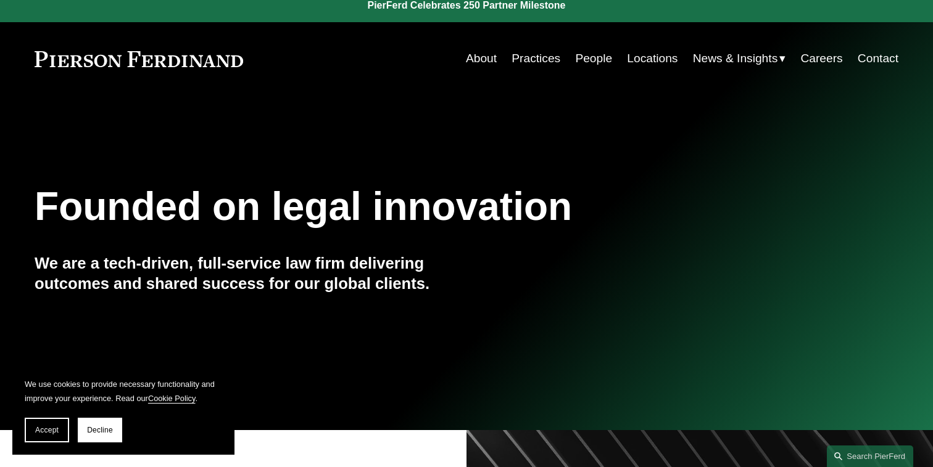
scroll to position [7, 0]
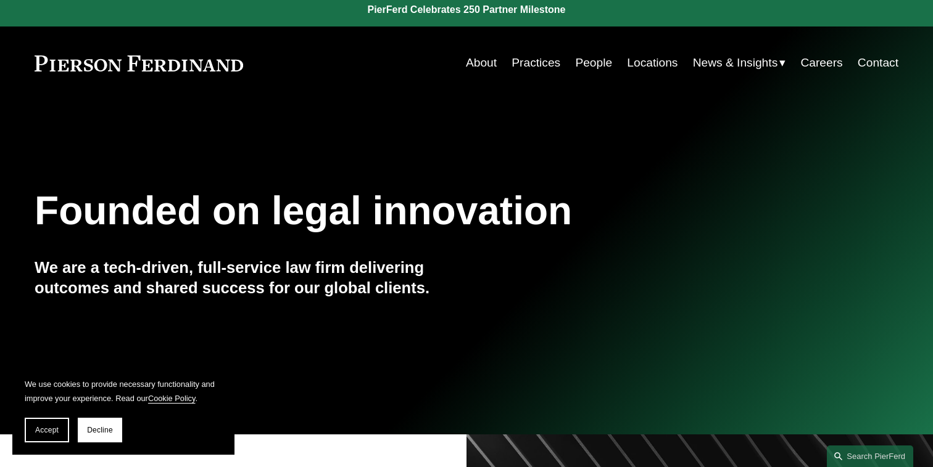
click at [474, 65] on link "About" at bounding box center [481, 62] width 31 height 23
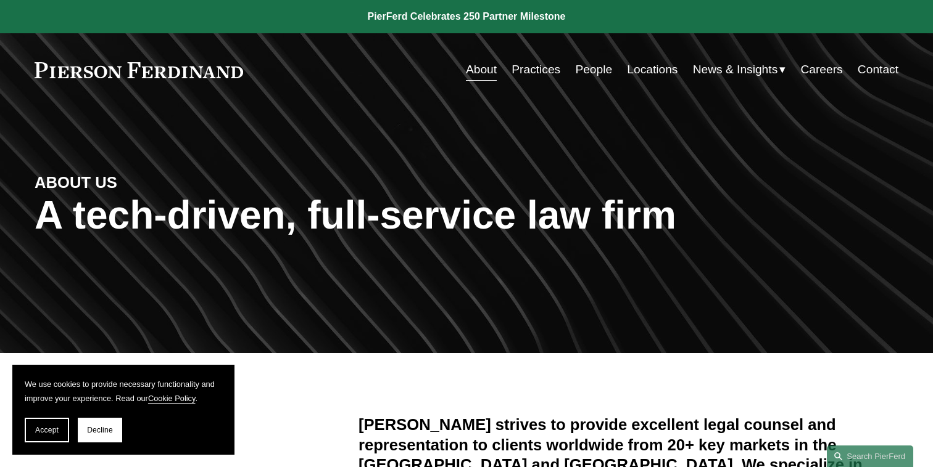
click at [530, 76] on link "Practices" at bounding box center [535, 69] width 49 height 23
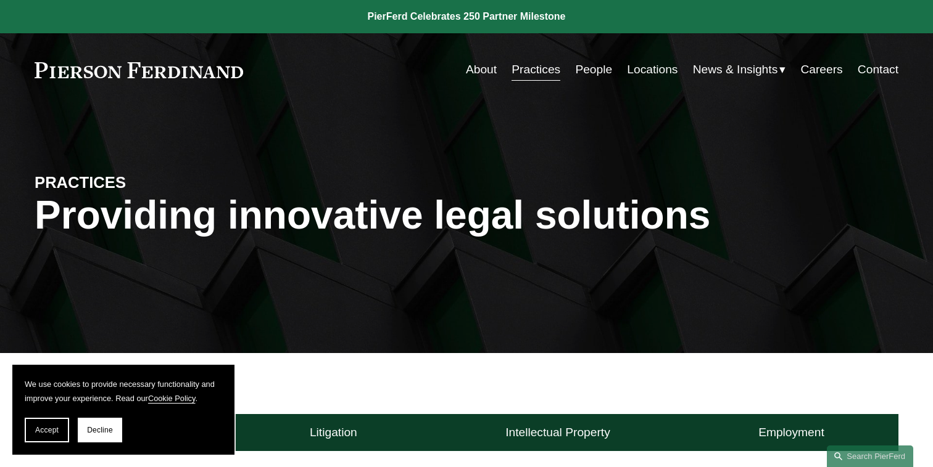
click at [181, 67] on link at bounding box center [139, 70] width 208 height 16
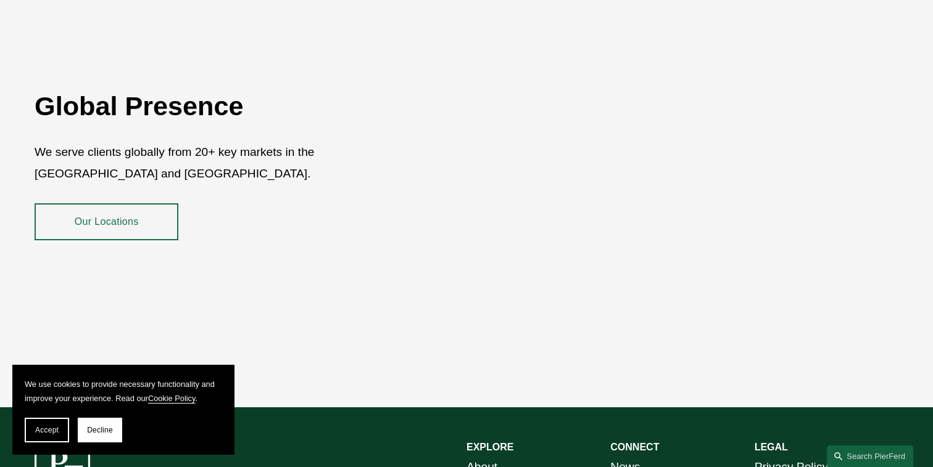
scroll to position [2234, 0]
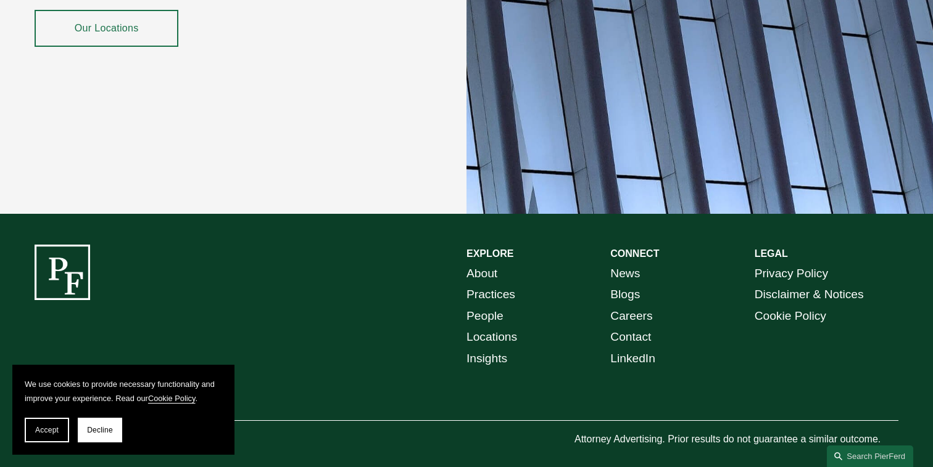
click at [484, 263] on link "About" at bounding box center [481, 274] width 31 height 22
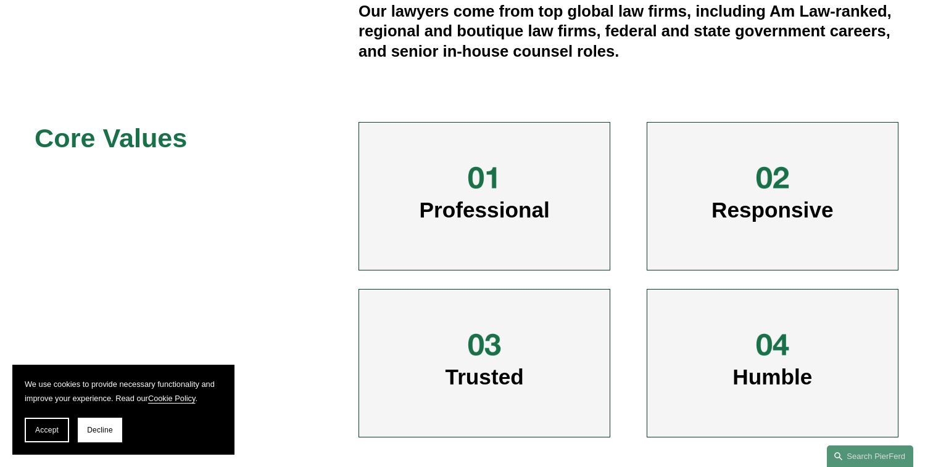
scroll to position [632, 0]
